Goal: Task Accomplishment & Management: Manage account settings

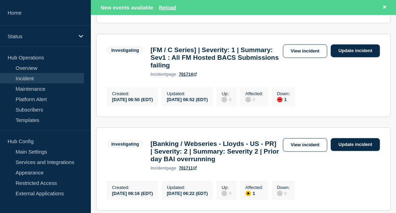
scroll to position [220, 0]
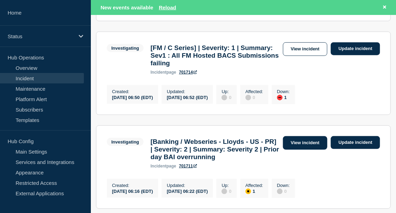
click at [311, 149] on link "View incident" at bounding box center [305, 143] width 45 height 14
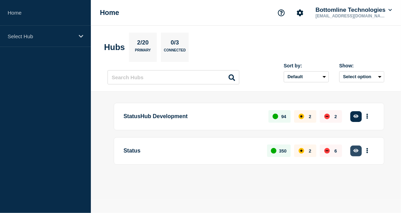
click at [357, 149] on icon "button" at bounding box center [355, 150] width 5 height 5
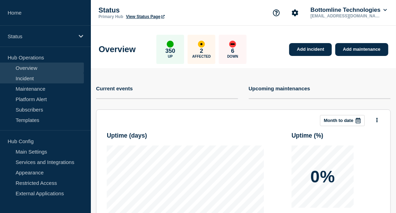
click at [37, 79] on link "Incident" at bounding box center [42, 78] width 84 height 10
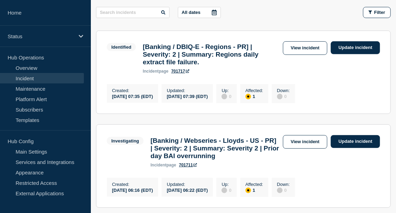
scroll to position [110, 0]
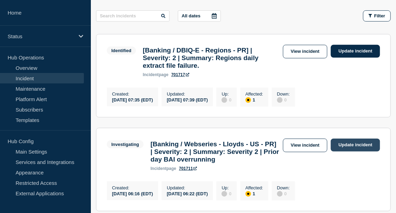
click at [356, 146] on link "Update incident" at bounding box center [355, 144] width 49 height 13
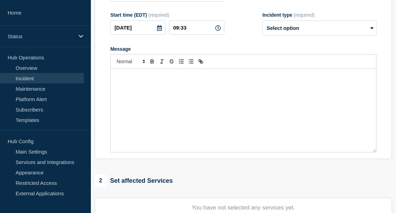
type input "[Banking / Webseries - Lloyds - US - PR] | Severity: 2 | Summary: Severity 2 | …"
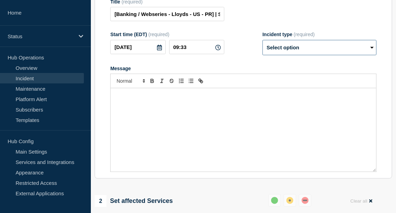
click at [338, 55] on select "Select option Investigating Identified Monitoring Resolved" at bounding box center [319, 47] width 114 height 15
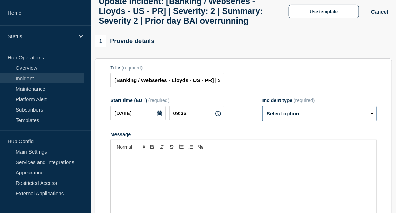
scroll to position [45, 0]
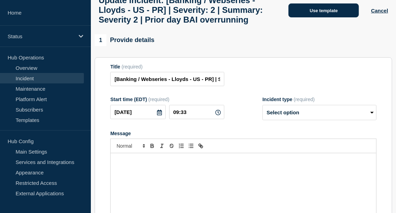
click at [321, 17] on button "Use template" at bounding box center [324, 10] width 70 height 14
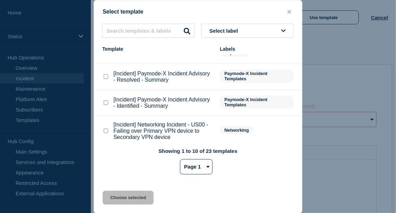
scroll to position [134, 0]
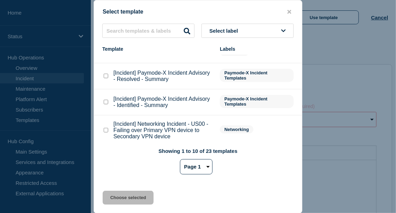
click at [106, 101] on checkbox"] "[Incident] Paymode-X Incident Advisory - Identified - Summary checkbox" at bounding box center [106, 102] width 5 height 5
checkbox checkbox"] "false"
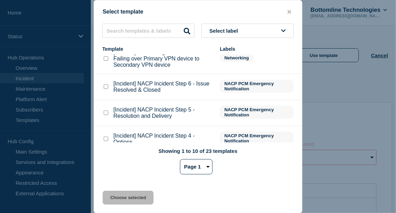
scroll to position [216, 0]
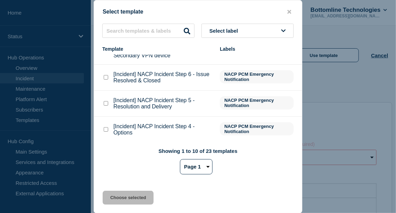
click at [340, 147] on div at bounding box center [198, 106] width 396 height 213
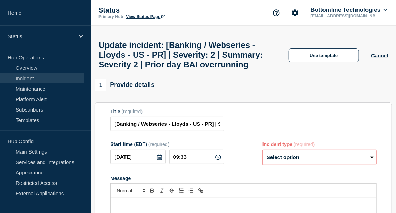
click at [328, 165] on select "Select option Investigating Identified Monitoring Resolved" at bounding box center [319, 156] width 114 height 15
select select "identified"
click at [262, 165] on select "Select option Investigating Identified Monitoring Resolved" at bounding box center [319, 156] width 114 height 15
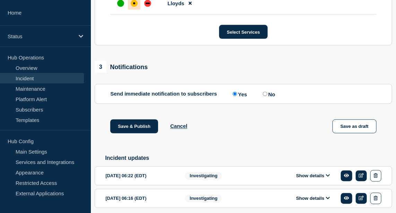
scroll to position [390, 0]
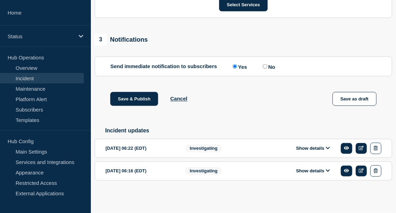
click at [318, 151] on button "Show details" at bounding box center [313, 148] width 38 height 6
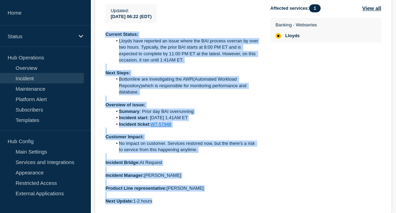
scroll to position [595, 0]
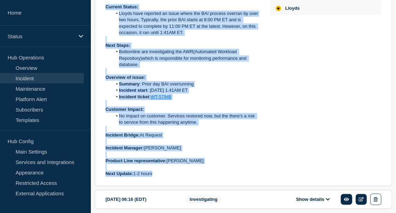
drag, startPoint x: 105, startPoint y: 119, endPoint x: 255, endPoint y: 191, distance: 166.4
click at [255, 186] on section "2025-08-19 06:22 (EDT) Show details Investigating [Banking / Webseries - Lloyds…" at bounding box center [244, 59] width 298 height 254
copy div "Current Status: Lloyds have reported an issue where the BAI process overran by …"
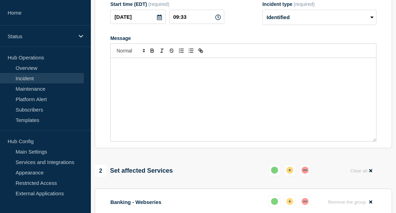
scroll to position [139, 0]
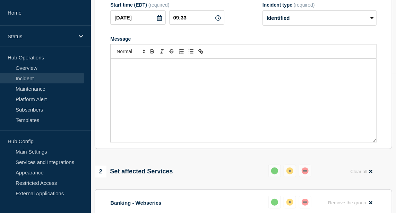
click at [150, 114] on div "Message" at bounding box center [244, 100] width 266 height 83
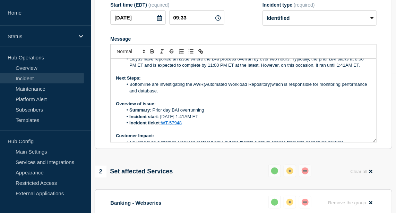
scroll to position [0, 0]
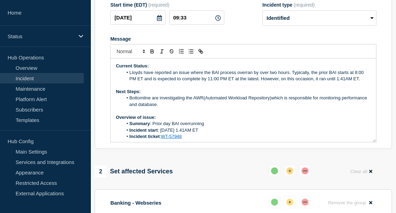
click at [190, 107] on li "Bottomline are investigating the AWR(Automated Workload Repository)which is res…" at bounding box center [247, 101] width 248 height 13
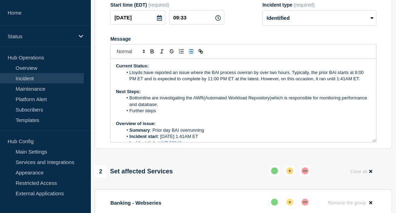
click at [189, 107] on li "Bottomline are investigating the AWR(Automated Workload Repository)which is res…" at bounding box center [247, 101] width 248 height 13
click at [170, 114] on li "Further steps" at bounding box center [247, 110] width 248 height 6
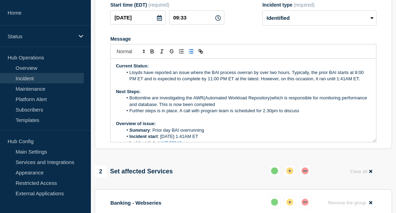
click at [264, 114] on li "Further steps is in place. A call with program team is scheduled for 2.30pm to …" at bounding box center [247, 110] width 248 height 6
click at [276, 114] on li "Further steps is in place. A call with program team is scheduled for 10.30pm to…" at bounding box center [247, 110] width 248 height 6
click at [318, 114] on li "Further steps is in place. A call with program team is scheduled for 10.30am to…" at bounding box center [247, 110] width 248 height 6
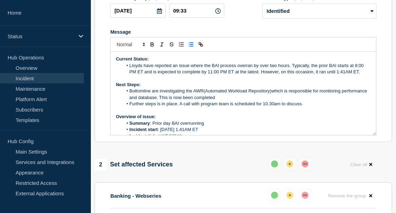
scroll to position [146, 0]
click at [251, 101] on li "Bottomline are investigating the AWR(Automated Workload Repository)which is res…" at bounding box center [247, 94] width 248 height 13
click at [244, 101] on li "Bottomline are investigating the AWR(Automated Workload Repository)which is res…" at bounding box center [247, 94] width 248 height 13
click at [210, 120] on p "Overview of issue:" at bounding box center [243, 116] width 255 height 6
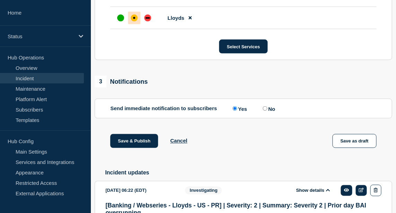
scroll to position [348, 0]
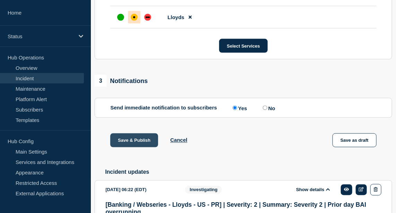
click at [136, 147] on button "Save & Publish" at bounding box center [134, 140] width 48 height 14
